Goal: Task Accomplishment & Management: Manage account settings

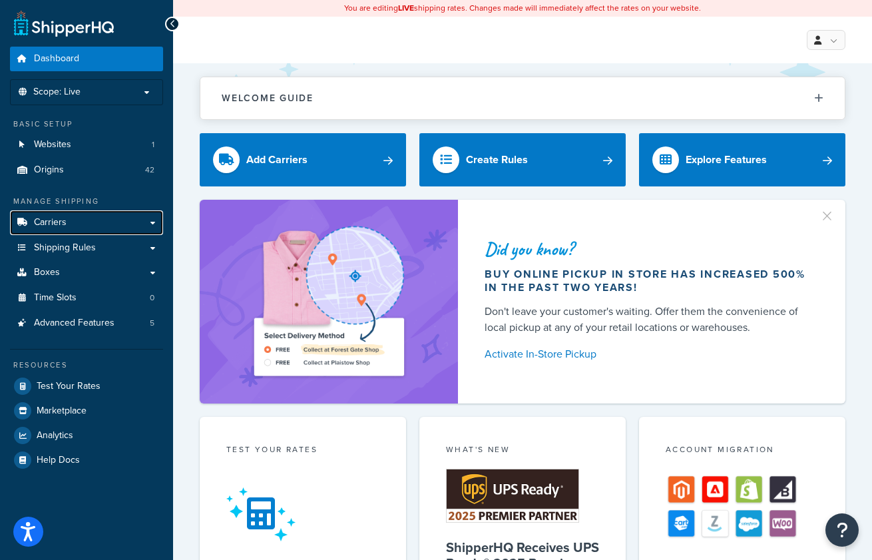
click at [67, 219] on link "Carriers" at bounding box center [86, 222] width 153 height 25
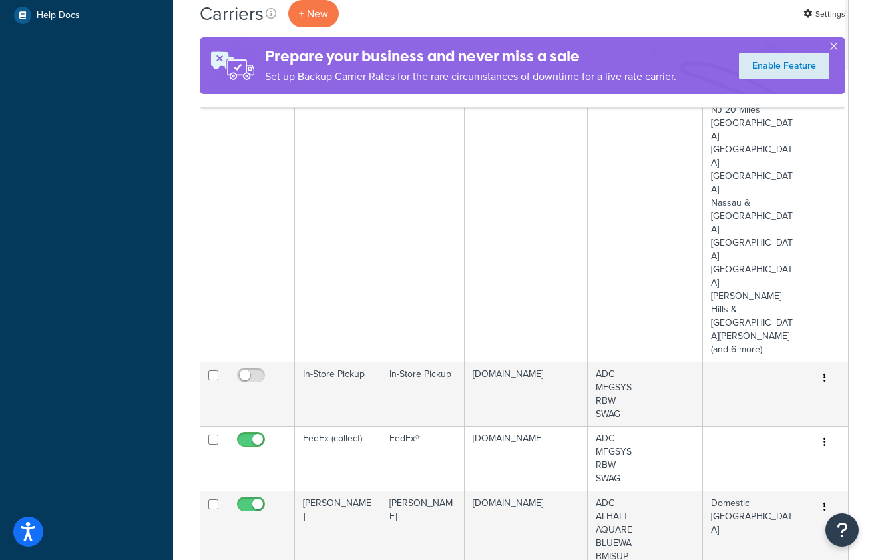
scroll to position [599, 0]
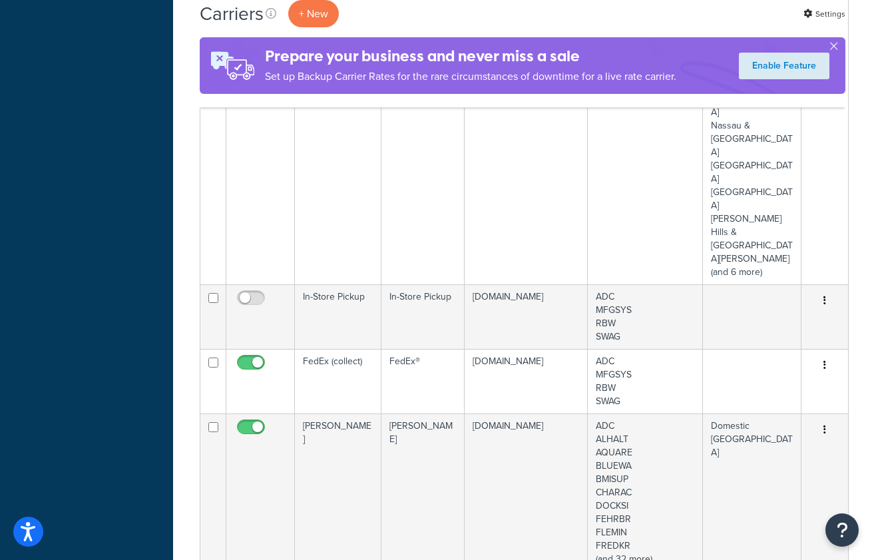
click at [340, 349] on td "FedEx (collect)" at bounding box center [338, 381] width 87 height 65
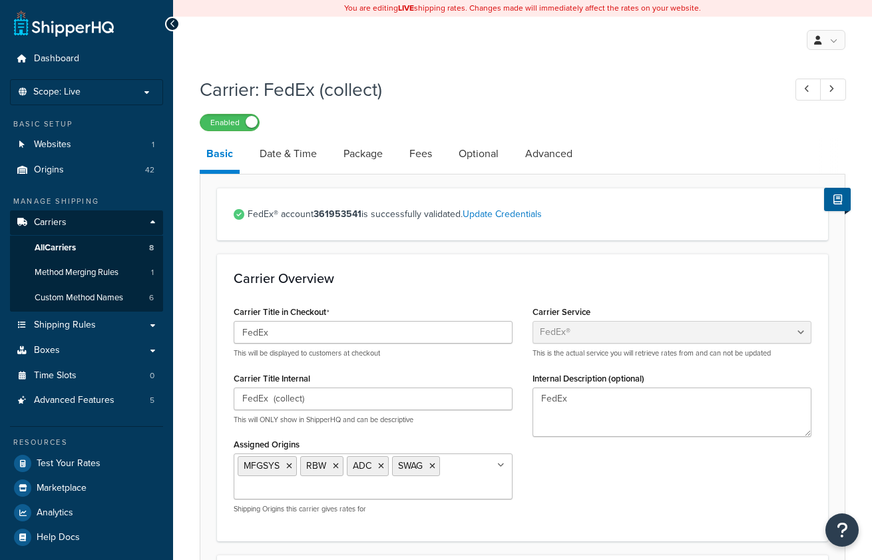
select select "fedEx"
select select "REGULAR_PICKUP"
select select "YOUR_PACKAGING"
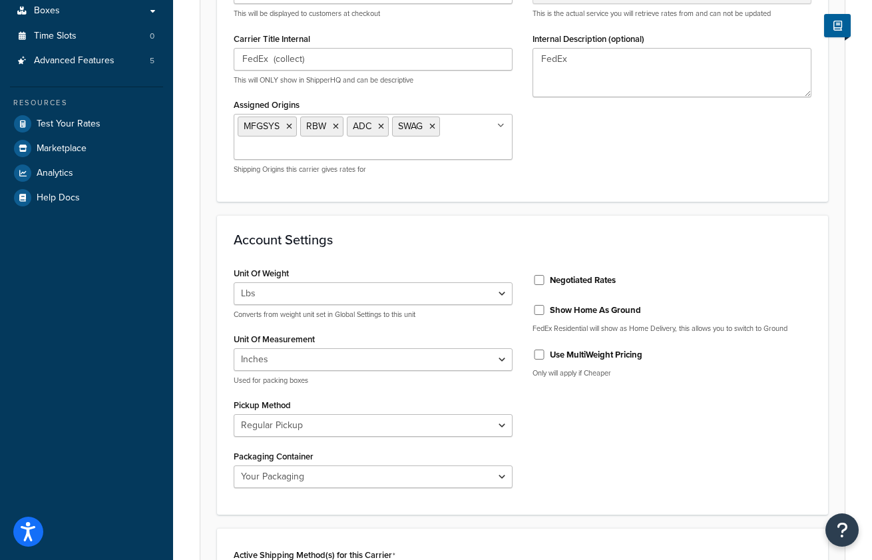
scroll to position [67, 0]
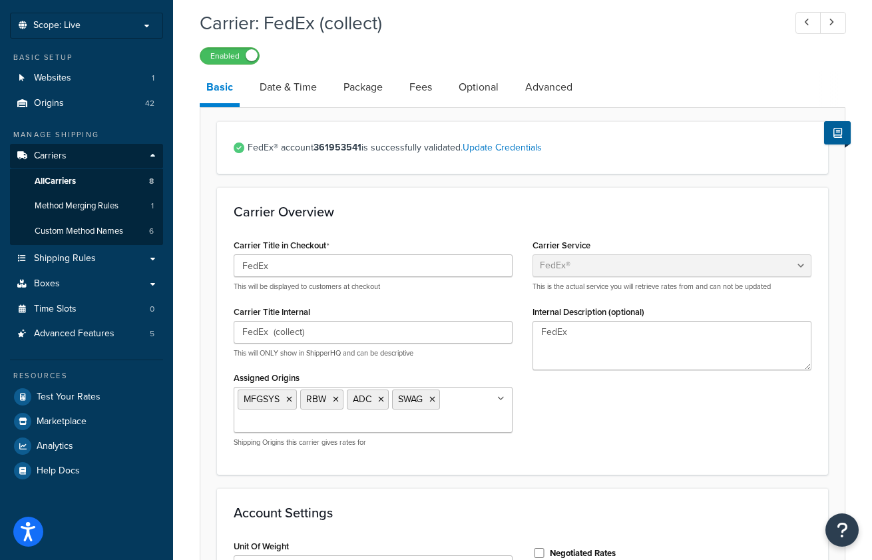
click at [284, 85] on link "Date & Time" at bounding box center [288, 87] width 71 height 32
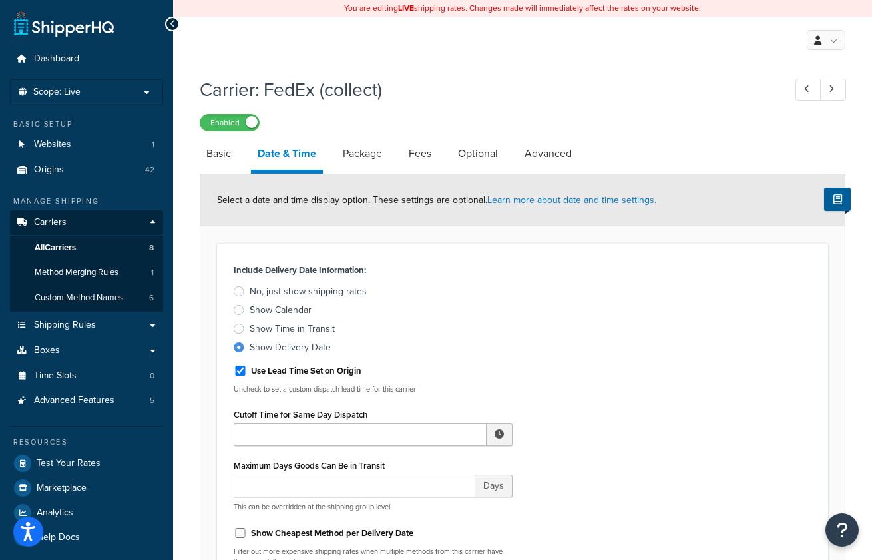
drag, startPoint x: 356, startPoint y: 150, endPoint x: 366, endPoint y: 150, distance: 9.3
click at [356, 150] on link "Package" at bounding box center [362, 154] width 53 height 32
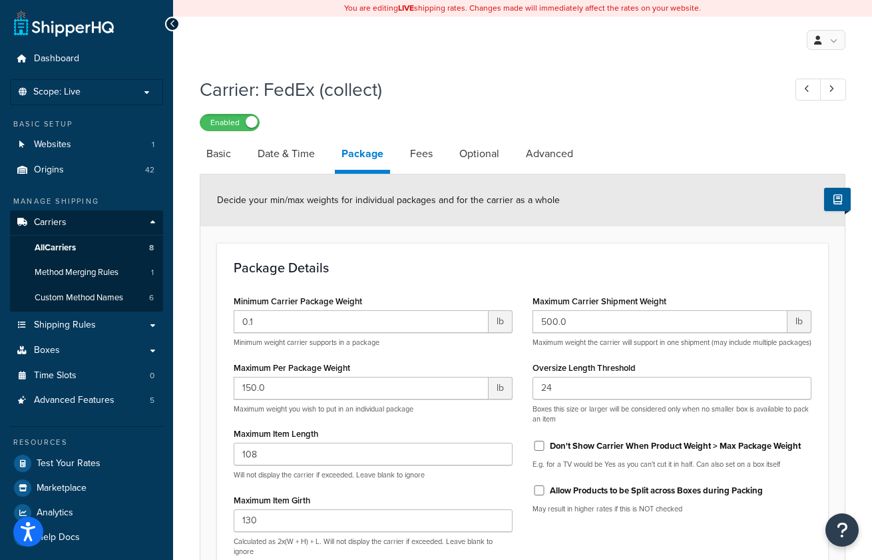
click at [423, 154] on link "Fees" at bounding box center [421, 154] width 36 height 32
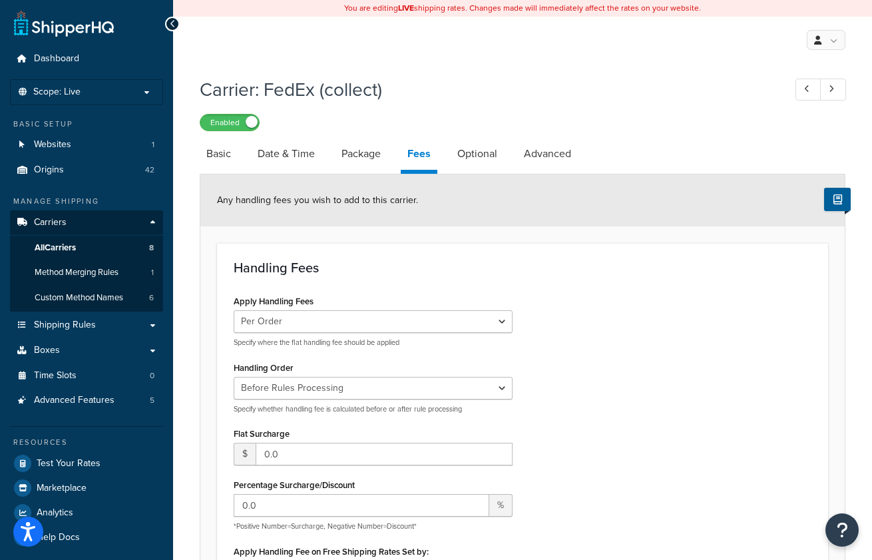
click at [471, 152] on link "Optional" at bounding box center [477, 154] width 53 height 32
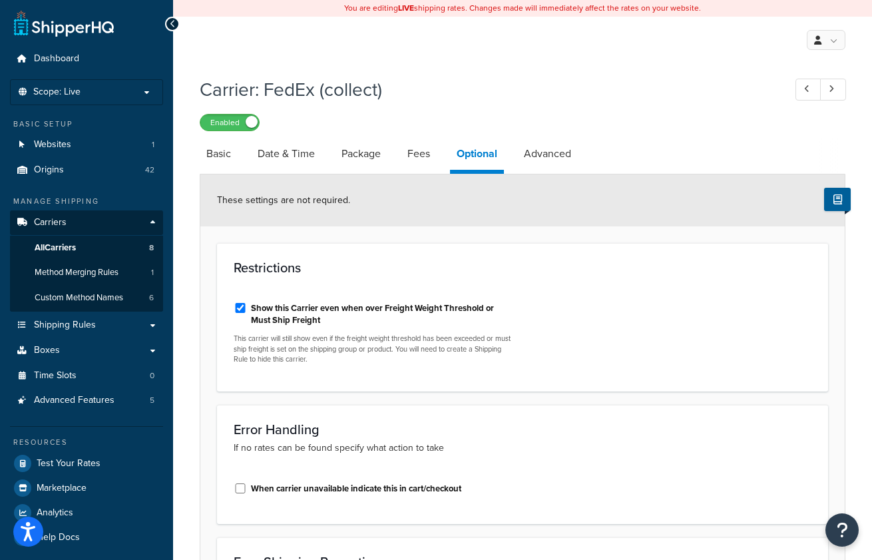
click at [224, 152] on link "Basic" at bounding box center [219, 154] width 38 height 32
select select "fedEx"
select select "REGULAR_PICKUP"
select select "YOUR_PACKAGING"
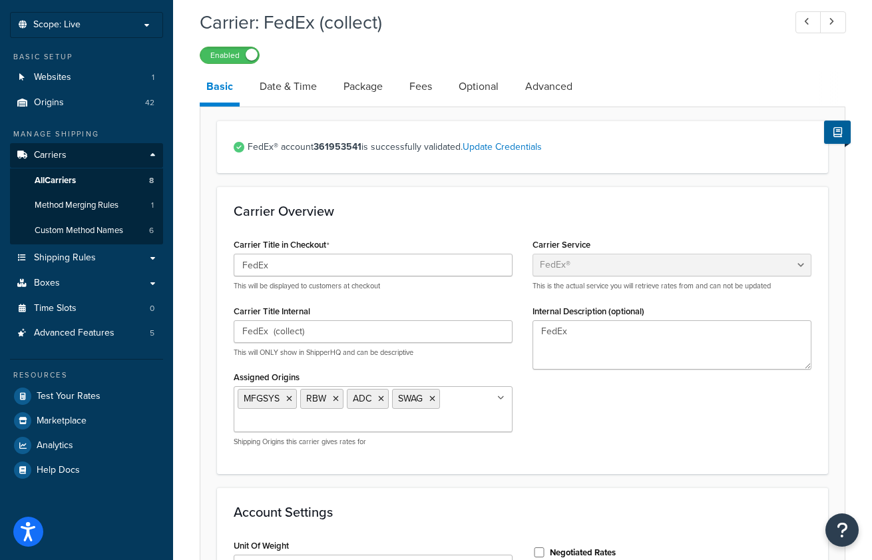
scroll to position [67, 0]
click at [107, 260] on link "Shipping Rules" at bounding box center [86, 258] width 153 height 25
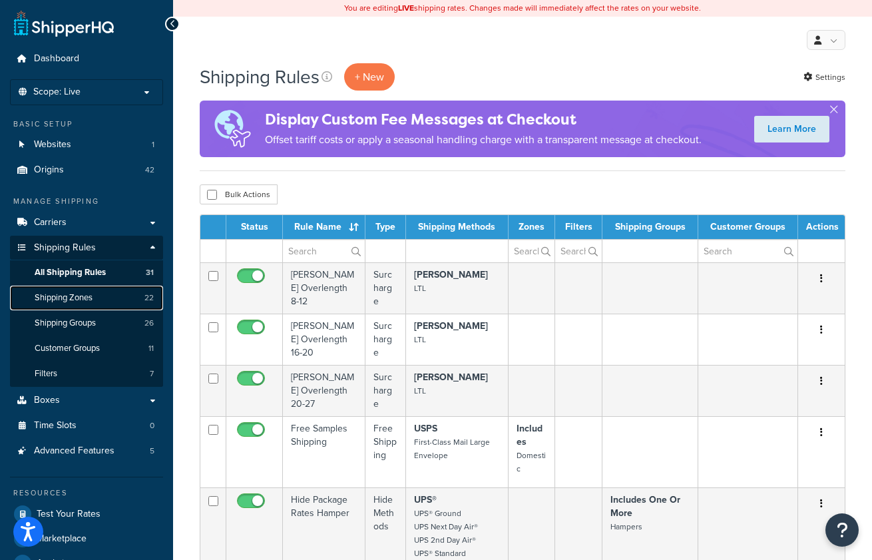
click at [108, 291] on link "Shipping Zones 22" at bounding box center [86, 298] width 153 height 25
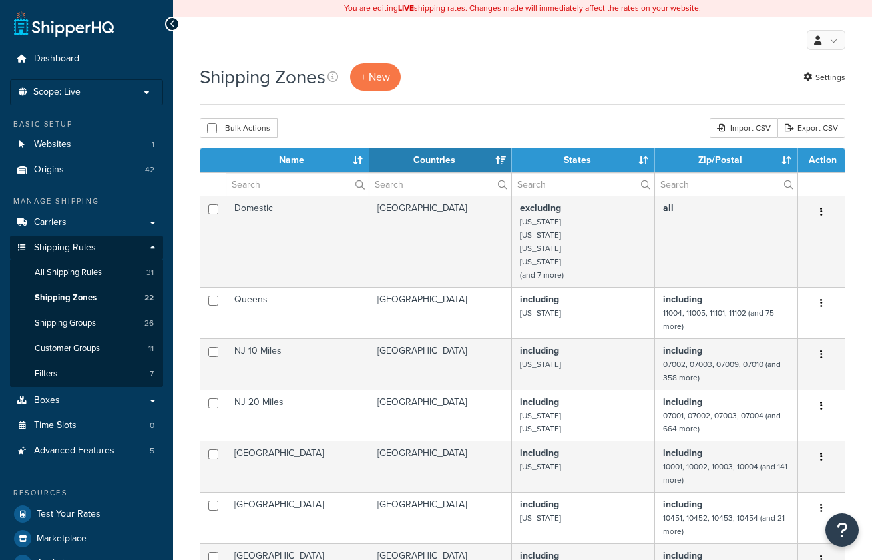
select select "15"
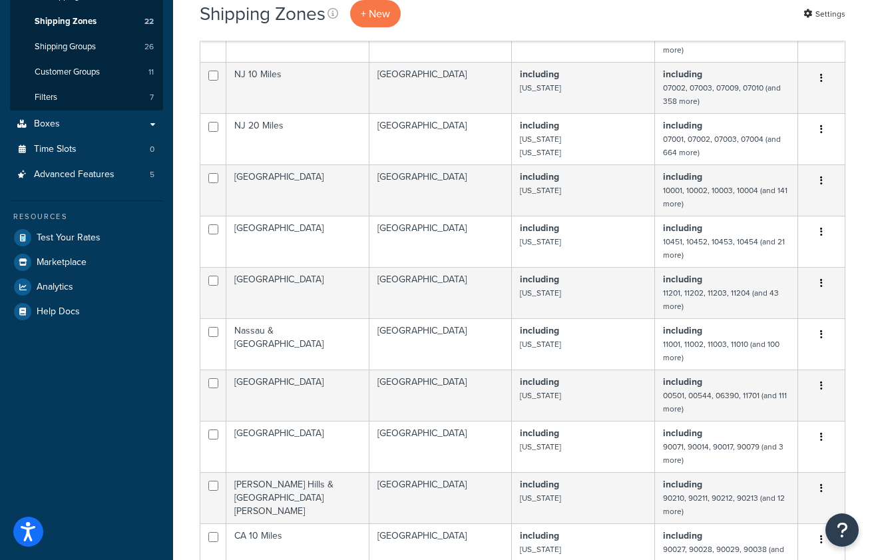
scroll to position [133, 0]
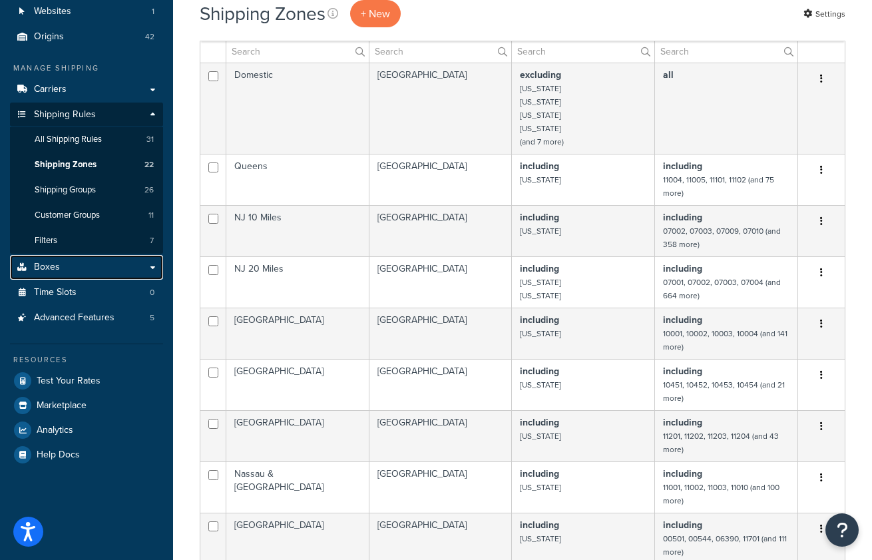
click at [75, 265] on link "Boxes" at bounding box center [86, 267] width 153 height 25
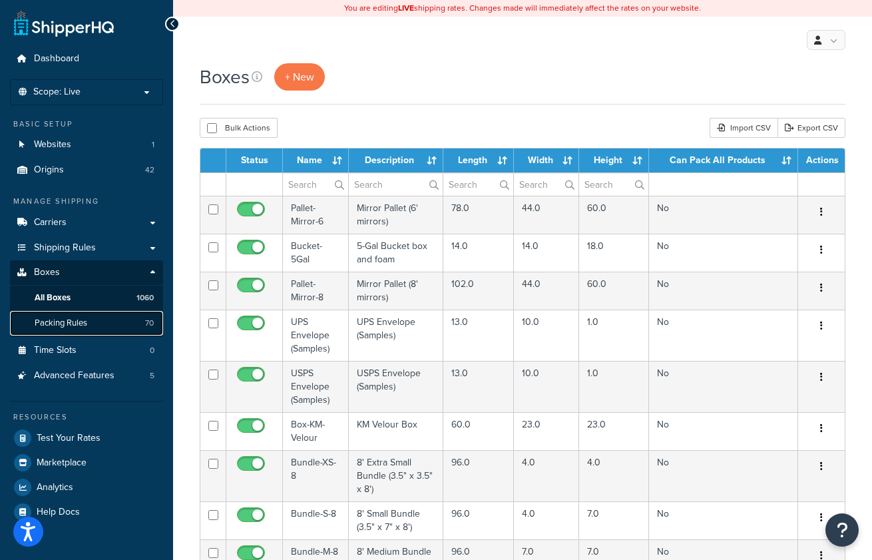
click at [81, 318] on span "Packing Rules" at bounding box center [61, 323] width 53 height 11
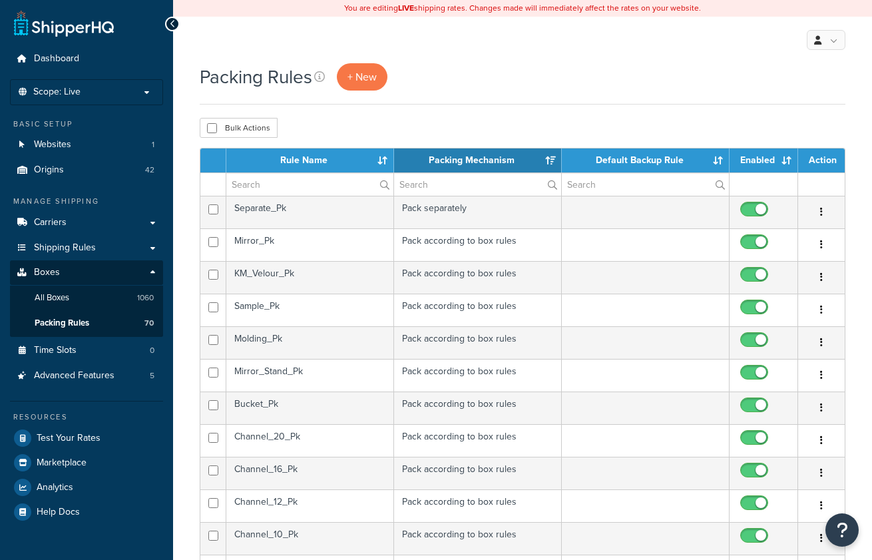
select select "15"
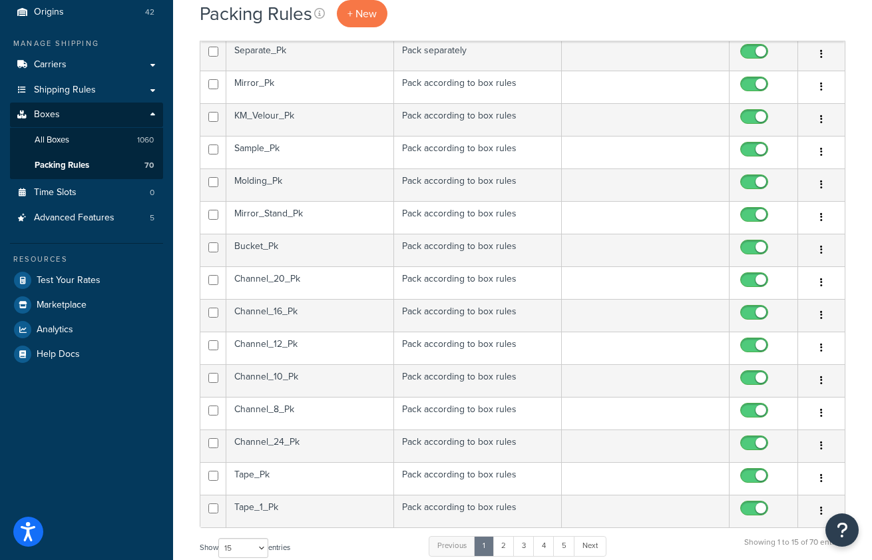
scroll to position [35, 0]
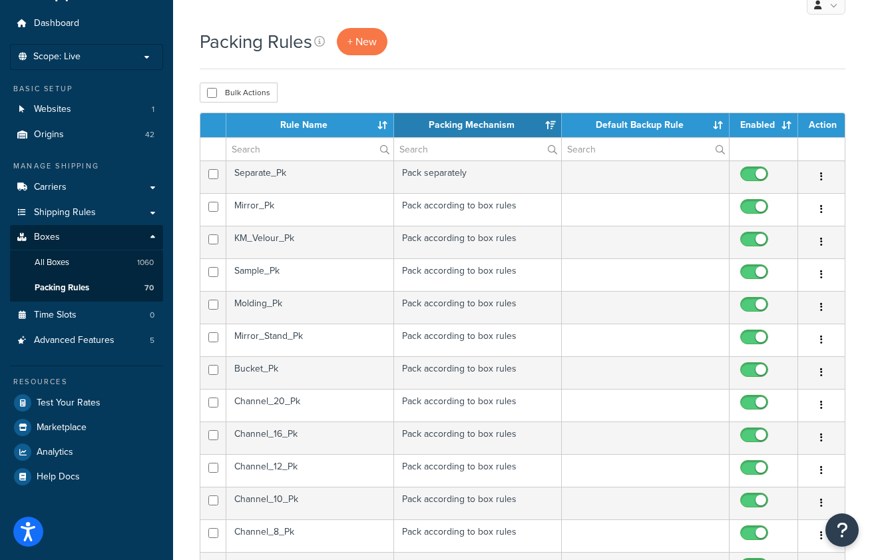
click at [587, 49] on div "Packing Rules + New" at bounding box center [523, 41] width 646 height 27
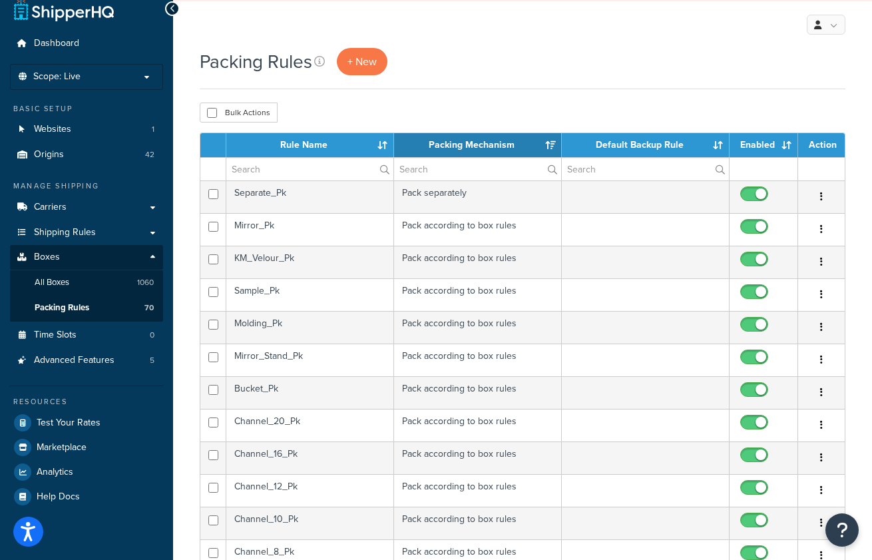
scroll to position [0, 0]
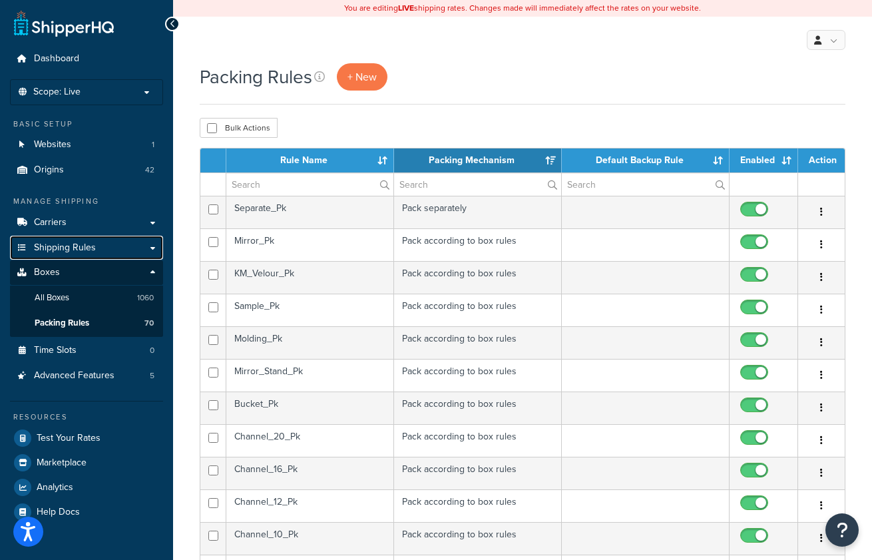
click at [69, 247] on span "Shipping Rules" at bounding box center [65, 247] width 62 height 11
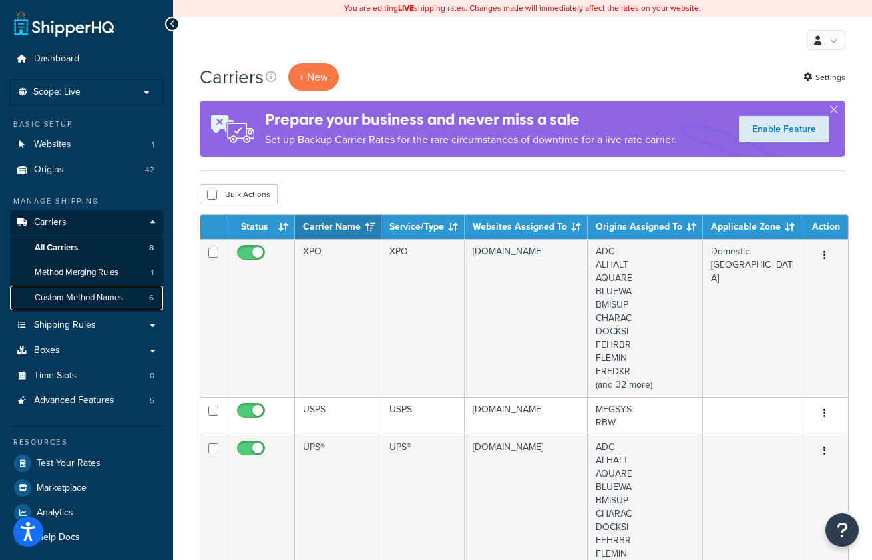
click at [73, 299] on span "Custom Method Names" at bounding box center [79, 297] width 89 height 11
